Goal: Information Seeking & Learning: Learn about a topic

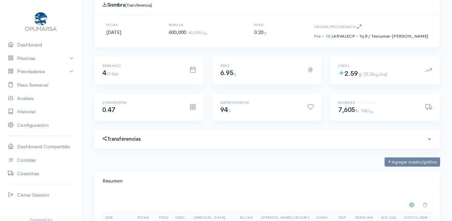
scroll to position [60, 0]
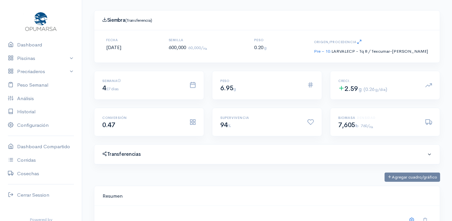
click at [304, 21] on h4 "Siembra (Transferencia)" at bounding box center [267, 20] width 330 height 6
click at [23, 59] on link "Piscinas" at bounding box center [41, 58] width 82 height 13
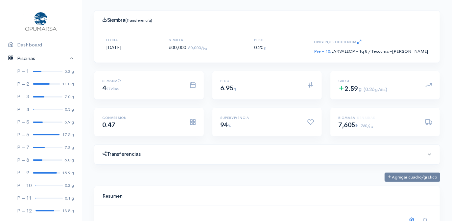
click at [23, 59] on link "Piscinas" at bounding box center [41, 58] width 82 height 13
click at [41, 109] on div at bounding box center [48, 109] width 30 height 1
click at [55, 57] on link "Piscinas" at bounding box center [41, 58] width 82 height 13
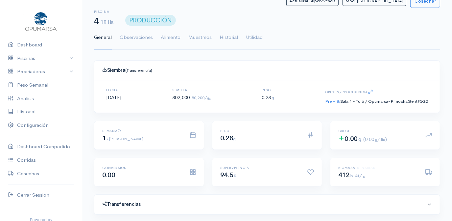
scroll to position [0, 0]
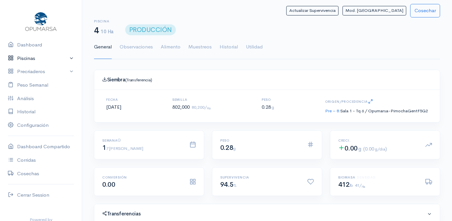
click at [28, 58] on link "Piscinas" at bounding box center [41, 58] width 82 height 13
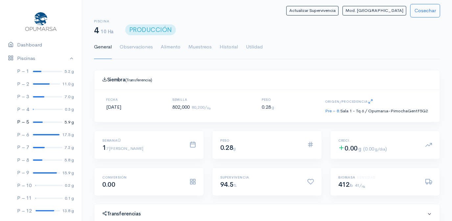
click at [40, 121] on div at bounding box center [38, 121] width 10 height 1
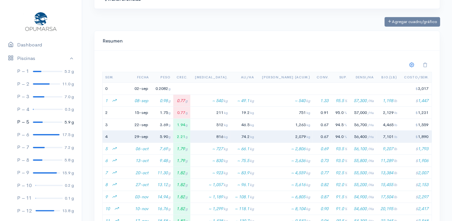
scroll to position [221, 0]
click at [313, 78] on th "Conv." at bounding box center [322, 77] width 19 height 11
click at [41, 134] on div at bounding box center [46, 134] width 27 height 1
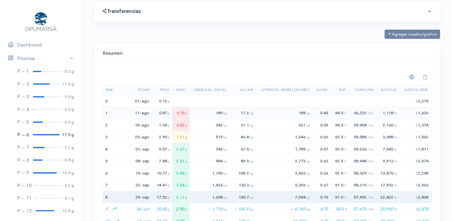
scroll to position [221, 0]
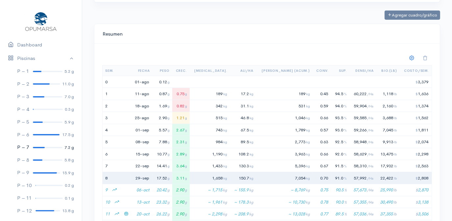
click at [34, 147] on div at bounding box center [39, 147] width 12 height 1
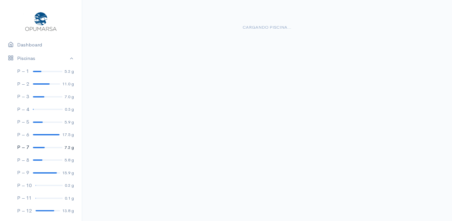
scroll to position [12, 0]
click at [34, 147] on div at bounding box center [39, 147] width 12 height 1
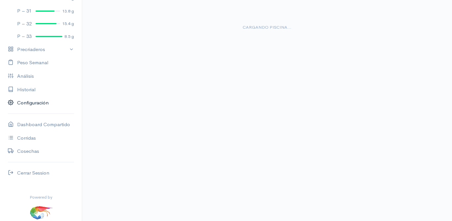
scroll to position [451, 0]
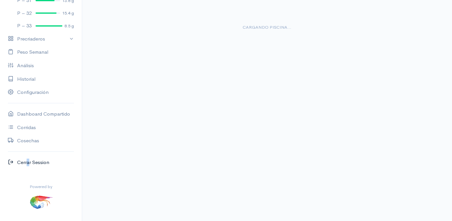
click at [26, 162] on link "Cerrar Session" at bounding box center [41, 162] width 82 height 13
drag, startPoint x: 26, startPoint y: 162, endPoint x: 71, endPoint y: 149, distance: 47.3
click at [40, 162] on link "Cerrar Session" at bounding box center [41, 162] width 82 height 13
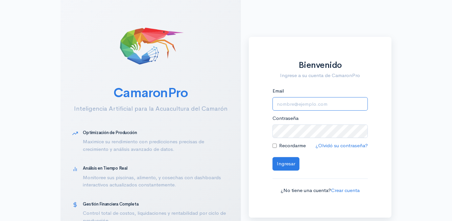
type input "[EMAIL_ADDRESS][DOMAIN_NAME]"
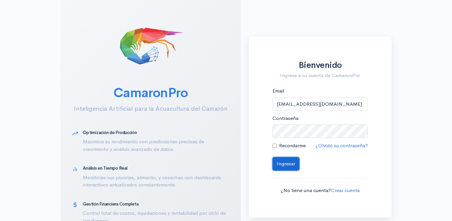
click at [289, 164] on button "Ingresar" at bounding box center [286, 163] width 27 height 13
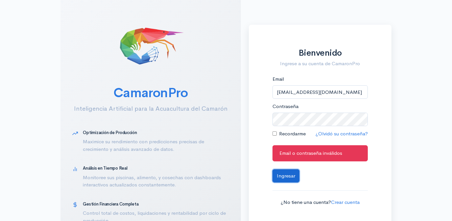
click at [285, 174] on button "Ingresar" at bounding box center [286, 175] width 27 height 13
drag, startPoint x: 423, startPoint y: 122, endPoint x: 395, endPoint y: 121, distance: 28.0
click at [423, 122] on div "CamaronPro Inteligencia Artificial para la Acuacultura del Camarón Optimización…" at bounding box center [226, 130] width 452 height 261
click at [397, 120] on div "CamaronPro Inteligencia Artificial para la Acuacultura del Camarón Optimización…" at bounding box center [226, 130] width 452 height 261
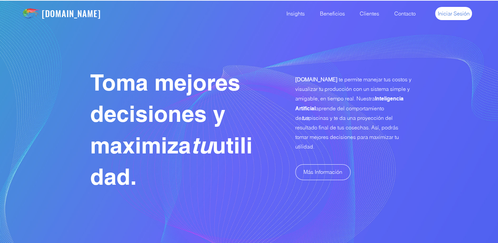
click at [459, 13] on span "Iniciar Sesión" at bounding box center [453, 13] width 32 height 7
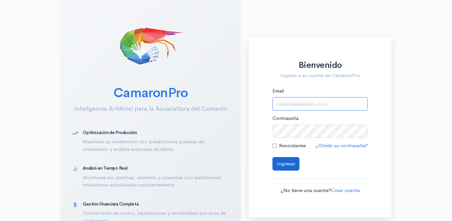
type input "[EMAIL_ADDRESS][DOMAIN_NAME]"
click at [283, 163] on button "Ingresar" at bounding box center [286, 163] width 27 height 13
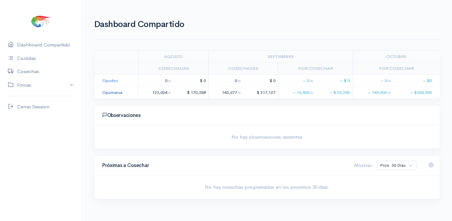
click at [113, 91] on link "Opumarsa" at bounding box center [112, 92] width 20 height 6
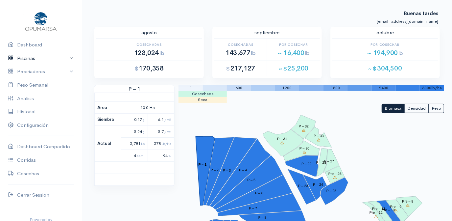
click at [27, 58] on link "Piscinas" at bounding box center [41, 58] width 82 height 13
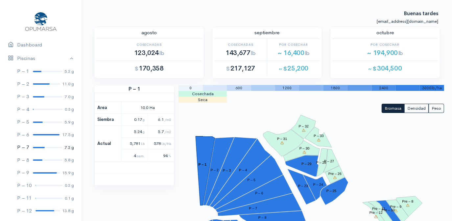
click at [42, 147] on div at bounding box center [39, 147] width 12 height 1
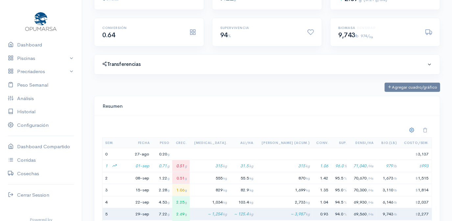
scroll to position [209, 0]
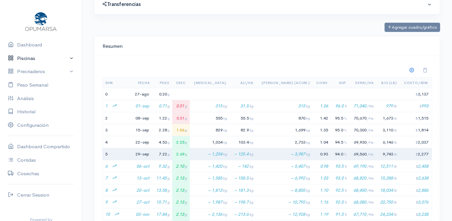
click at [32, 58] on link "Piscinas" at bounding box center [41, 58] width 82 height 13
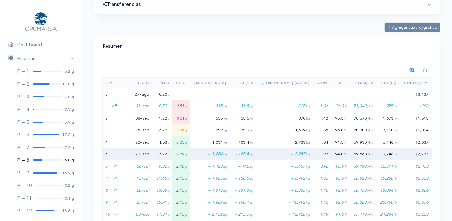
click at [37, 160] on div at bounding box center [38, 159] width 10 height 1
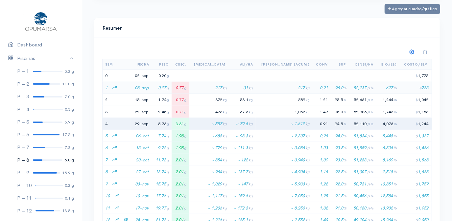
scroll to position [239, 0]
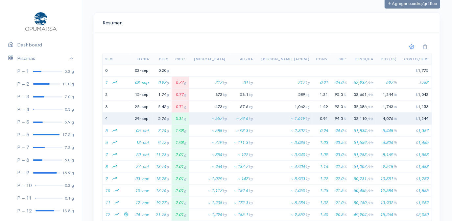
click at [338, 33] on div "Sem. Fecha Peso Crec. [MEDICAL_DATA]. [PERSON_NAME]/[PERSON_NAME] (Acum.) Conv.…" at bounding box center [267, 192] width 346 height 319
click at [40, 172] on div at bounding box center [45, 172] width 24 height 1
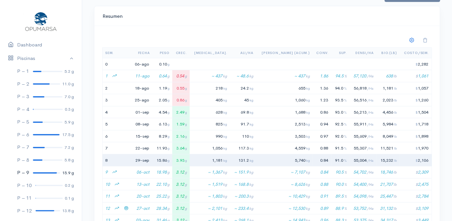
scroll to position [98, 189]
click at [194, 43] on div at bounding box center [267, 40] width 338 height 13
click at [38, 210] on div at bounding box center [45, 210] width 19 height 1
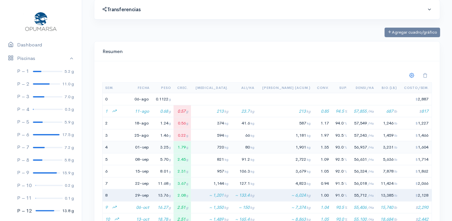
scroll to position [239, 0]
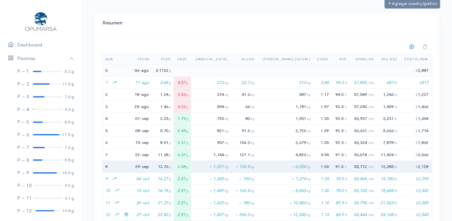
click at [313, 69] on td at bounding box center [322, 70] width 19 height 12
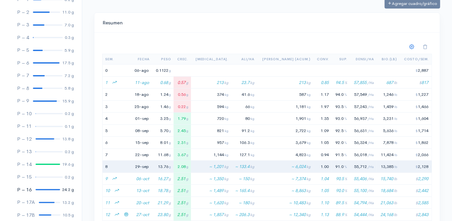
scroll to position [89, 0]
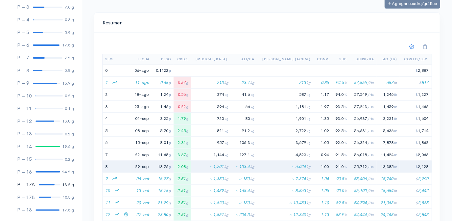
click at [43, 184] on div at bounding box center [47, 184] width 16 height 1
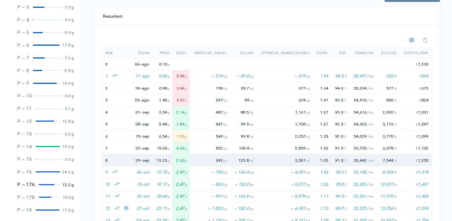
scroll to position [98, 189]
click at [41, 197] on div at bounding box center [45, 196] width 12 height 1
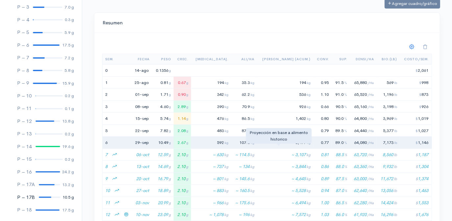
scroll to position [98, 189]
click at [377, 88] on td "1,196 lb" at bounding box center [388, 94] width 23 height 12
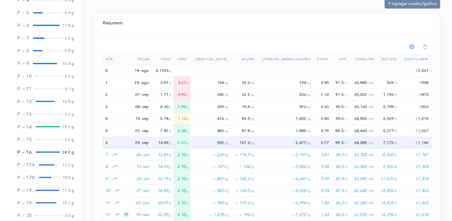
scroll to position [119, 0]
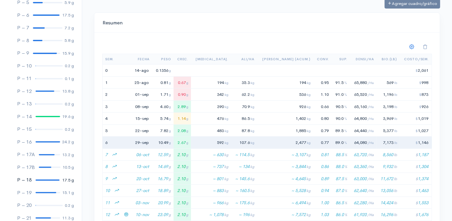
click at [42, 180] on div at bounding box center [48, 179] width 24 height 1
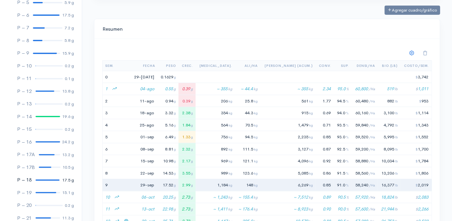
scroll to position [98, 189]
click at [298, 35] on div "Resumen" at bounding box center [267, 29] width 346 height 20
click at [42, 192] on div at bounding box center [46, 192] width 21 height 1
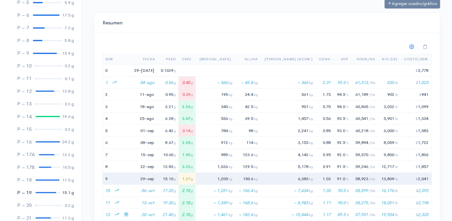
scroll to position [98, 189]
click at [319, 57] on span "Conv." at bounding box center [325, 59] width 12 height 4
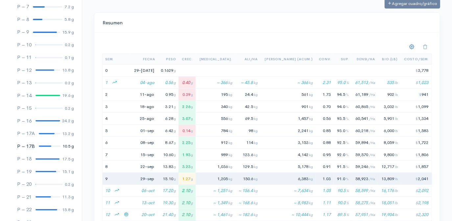
scroll to position [149, 0]
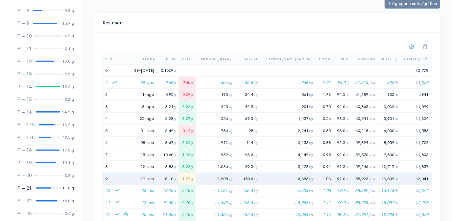
click at [41, 186] on link "P – 21 11.3 g" at bounding box center [41, 188] width 82 height 13
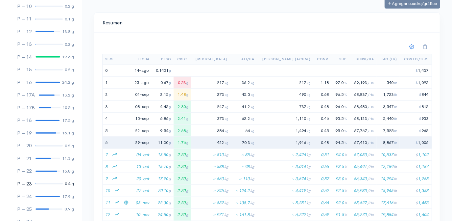
scroll to position [179, 0]
click at [44, 170] on div at bounding box center [47, 170] width 22 height 1
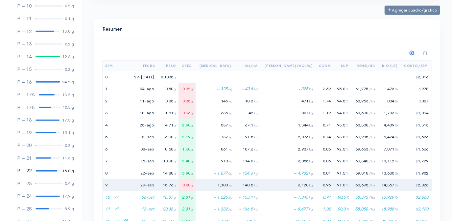
scroll to position [98, 189]
click at [311, 47] on div at bounding box center [267, 53] width 338 height 13
click at [42, 195] on div at bounding box center [48, 195] width 24 height 1
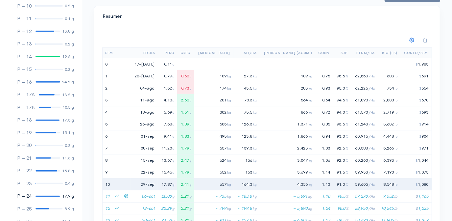
scroll to position [98, 189]
click at [354, 40] on div at bounding box center [267, 40] width 338 height 13
click at [42, 208] on div at bounding box center [42, 208] width 13 height 1
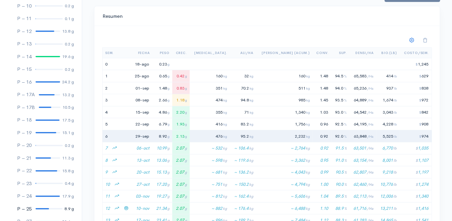
scroll to position [98, 189]
click at [335, 74] on span "94.5 %" at bounding box center [341, 76] width 12 height 6
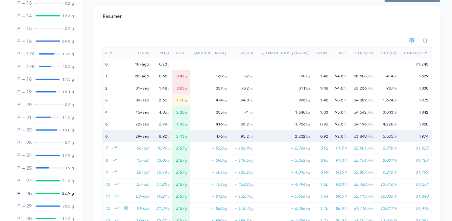
scroll to position [239, 0]
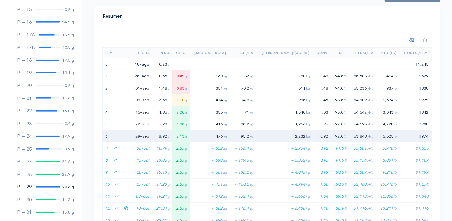
click at [41, 186] on div at bounding box center [48, 186] width 25 height 1
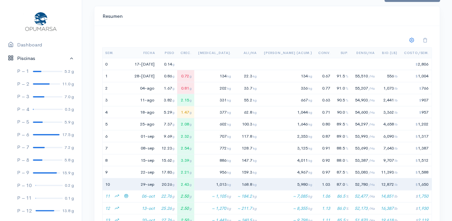
click at [66, 58] on link "Piscinas" at bounding box center [41, 58] width 82 height 13
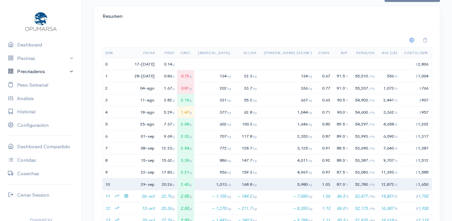
click at [30, 73] on link "Precriaderos" at bounding box center [41, 71] width 82 height 13
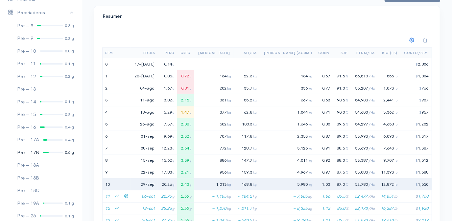
scroll to position [60, 0]
click at [49, 138] on div at bounding box center [53, 138] width 20 height 1
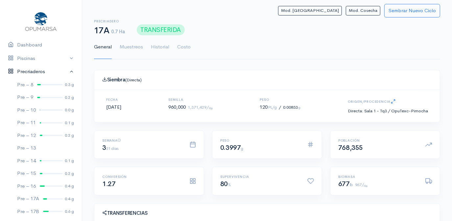
click at [66, 71] on link "Precriaderos" at bounding box center [41, 71] width 82 height 13
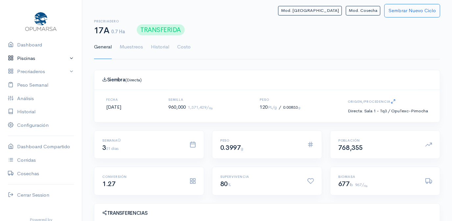
click at [32, 59] on link "Piscinas" at bounding box center [41, 58] width 82 height 13
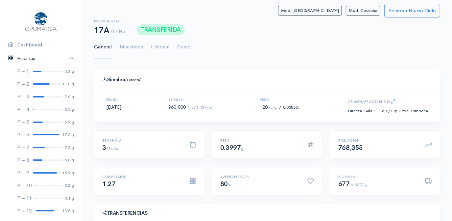
click at [32, 59] on link "Piscinas" at bounding box center [41, 58] width 82 height 13
drag, startPoint x: 32, startPoint y: 59, endPoint x: 61, endPoint y: 35, distance: 37.1
click at [61, 35] on div at bounding box center [41, 21] width 66 height 34
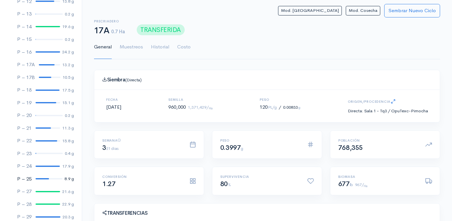
scroll to position [239, 0]
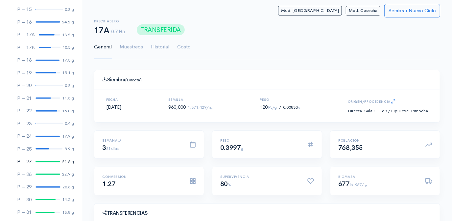
click at [48, 161] on div at bounding box center [48, 161] width 25 height 1
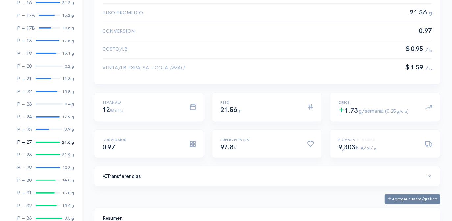
scroll to position [269, 0]
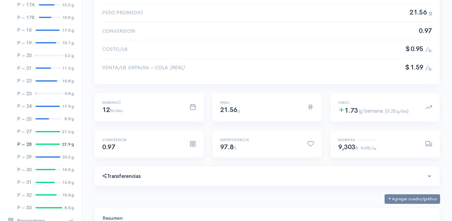
click at [44, 144] on div at bounding box center [48, 143] width 25 height 1
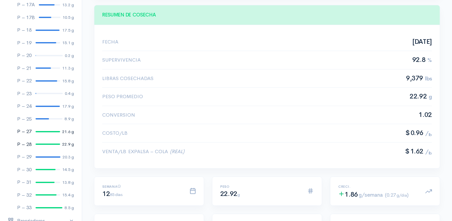
scroll to position [119, 0]
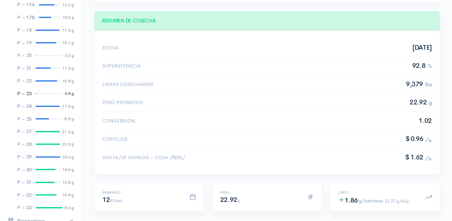
click at [46, 93] on div at bounding box center [49, 93] width 27 height 1
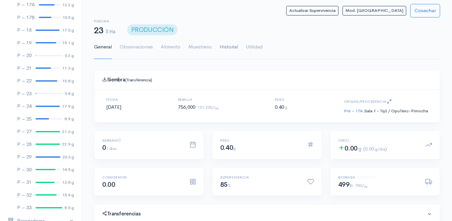
click at [227, 45] on link "Historial" at bounding box center [229, 47] width 18 height 24
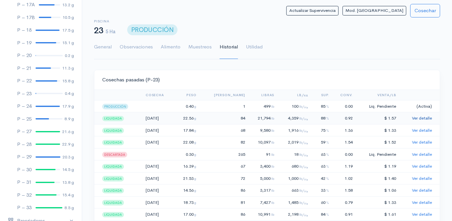
click at [421, 117] on link "Ver detalle" at bounding box center [422, 118] width 20 height 6
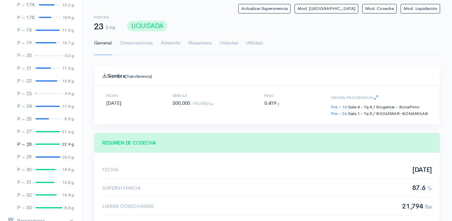
click at [45, 145] on link "P – 28 22.9 g" at bounding box center [41, 144] width 82 height 13
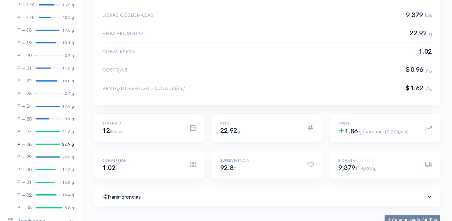
scroll to position [209, 0]
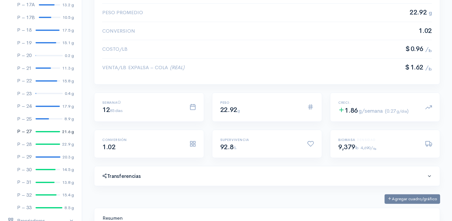
click at [42, 132] on div at bounding box center [48, 131] width 25 height 1
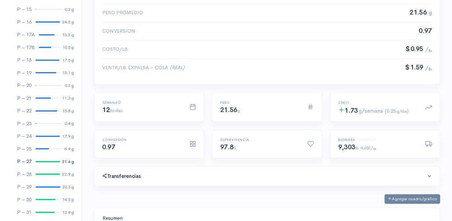
scroll to position [269, 0]
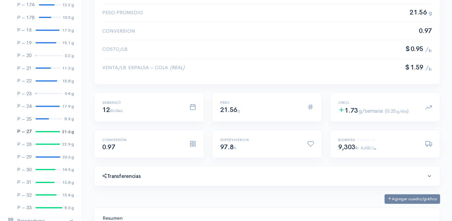
click at [46, 132] on div at bounding box center [48, 131] width 25 height 1
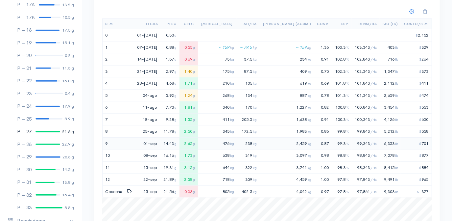
scroll to position [448, 0]
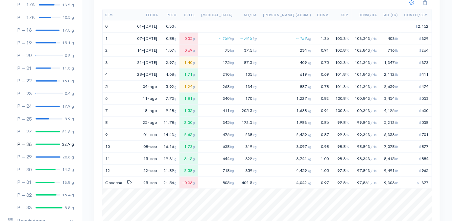
click at [45, 144] on div at bounding box center [48, 143] width 25 height 1
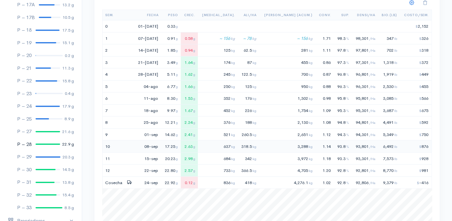
scroll to position [98, 189]
click at [44, 93] on div at bounding box center [49, 93] width 27 height 1
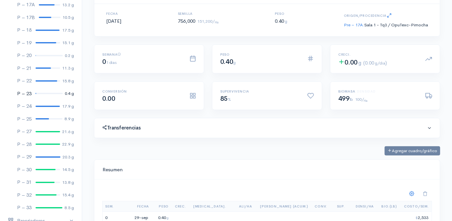
scroll to position [30, 0]
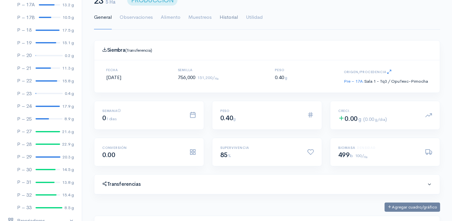
click at [223, 16] on link "Historial" at bounding box center [229, 18] width 18 height 24
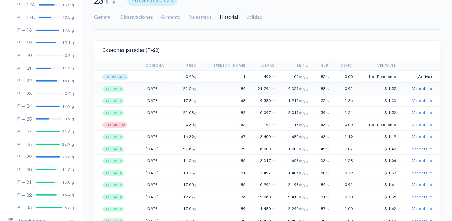
click at [419, 86] on link "Ver detalle" at bounding box center [422, 89] width 20 height 6
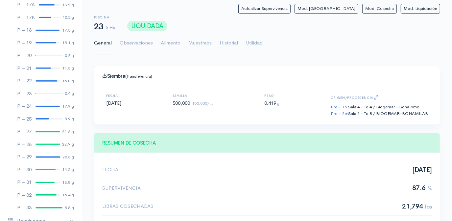
click at [212, 13] on div "Actualizar Supervivencia Mod. Siembra Mod. Cosecha Mod. Liquidación" at bounding box center [267, 9] width 346 height 10
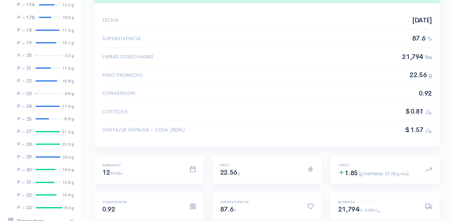
scroll to position [119, 0]
